Goal: Navigation & Orientation: Go to known website

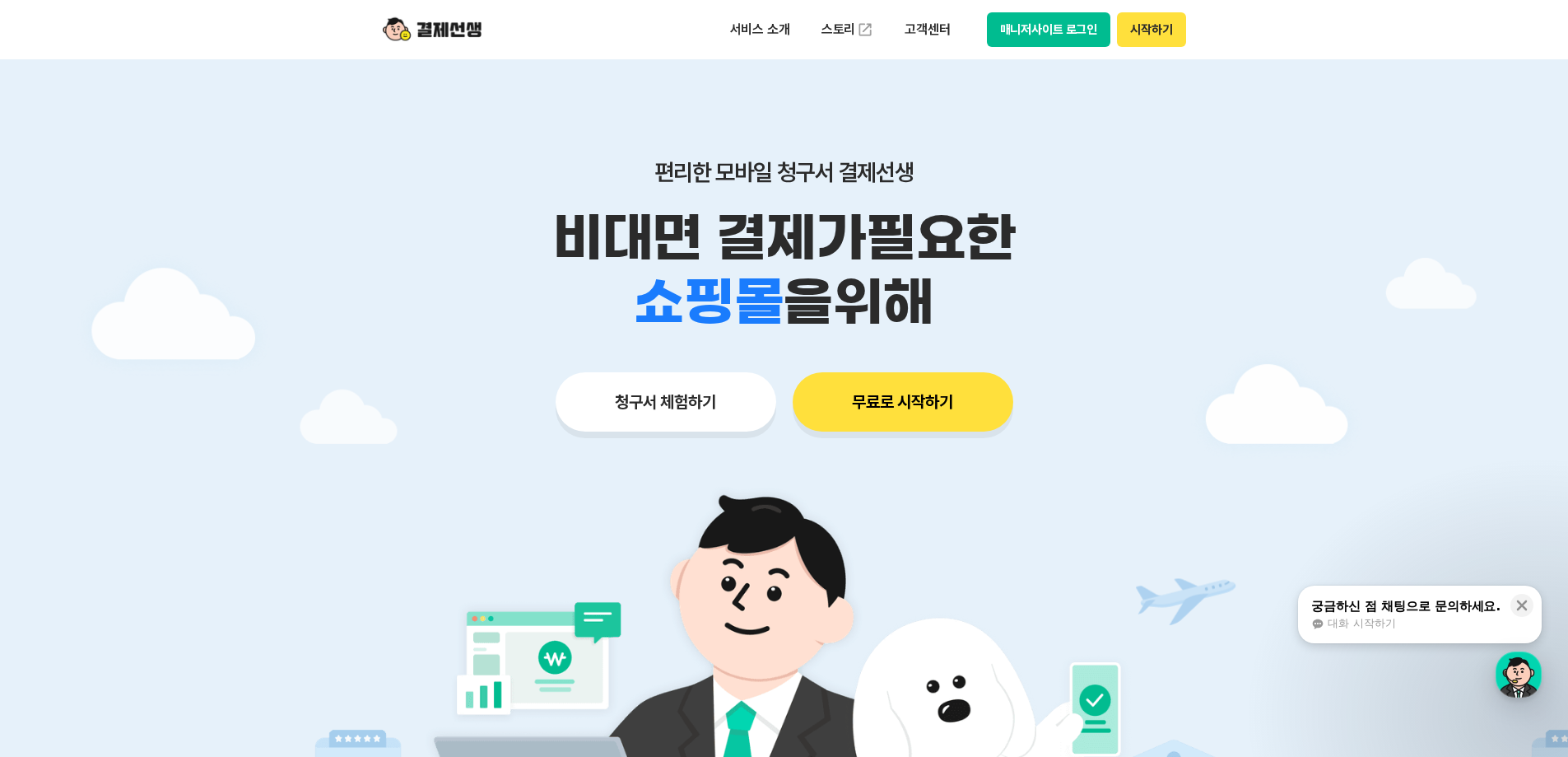
click at [1023, 37] on button "매니저사이트 로그인" at bounding box center [1049, 29] width 124 height 35
click at [1034, 26] on button "매니저사이트 로그인" at bounding box center [1049, 29] width 124 height 35
click at [1031, 36] on button "매니저사이트 로그인" at bounding box center [1049, 29] width 124 height 35
click at [948, 413] on button "무료로 시작하기" at bounding box center [902, 401] width 221 height 59
click at [1077, 23] on button "매니저사이트 로그인" at bounding box center [1049, 29] width 124 height 35
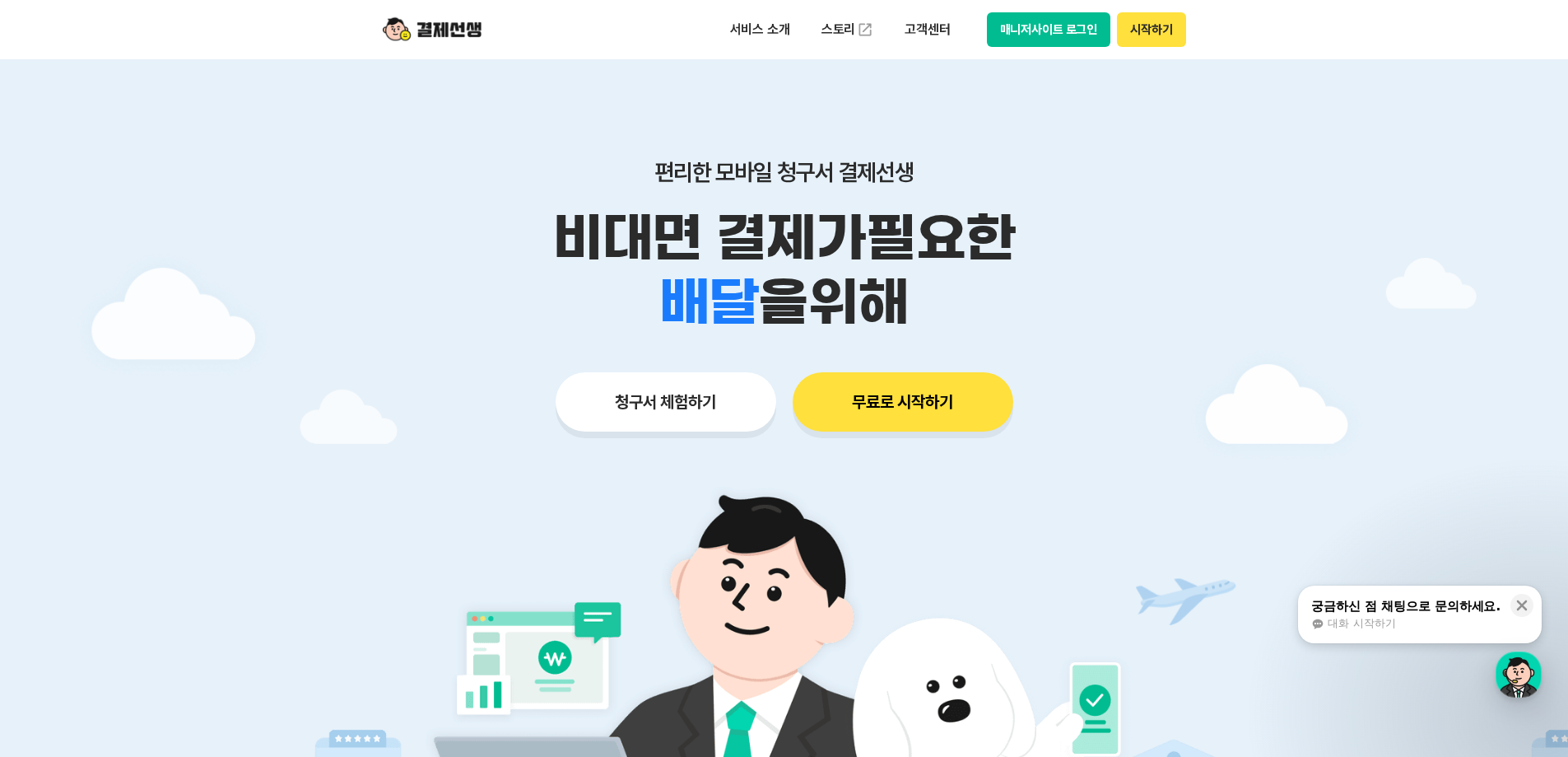
click at [1151, 31] on button "시작하기" at bounding box center [1151, 29] width 68 height 35
